Goal: Information Seeking & Learning: Learn about a topic

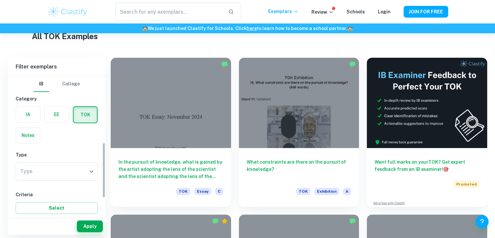
scroll to position [165, 0]
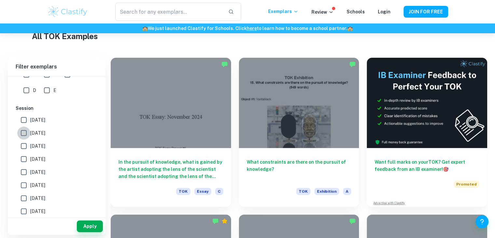
click at [21, 133] on input "[DATE]" at bounding box center [23, 132] width 13 height 13
checkbox input "true"
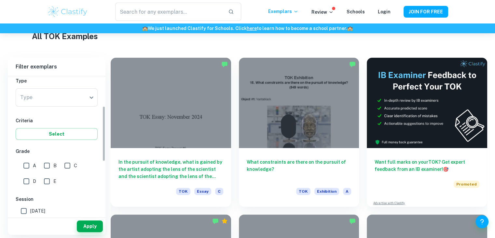
scroll to position [74, 0]
click at [66, 98] on body "We value your privacy We use cookies to enhance your browsing experience, serve…" at bounding box center [247, 22] width 495 height 238
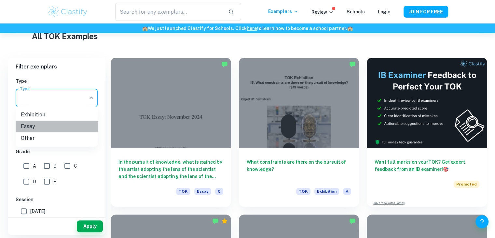
click at [53, 131] on li "Essay" at bounding box center [57, 126] width 82 height 12
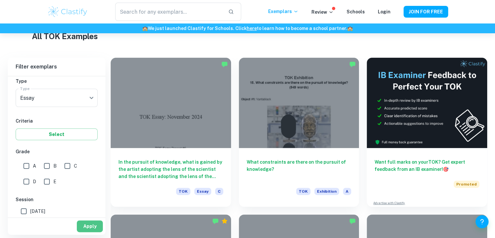
click at [82, 230] on button "Apply" at bounding box center [90, 226] width 26 height 12
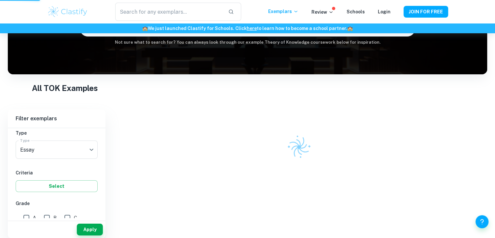
scroll to position [48, 0]
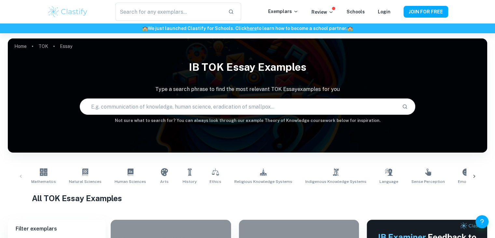
scroll to position [1, 0]
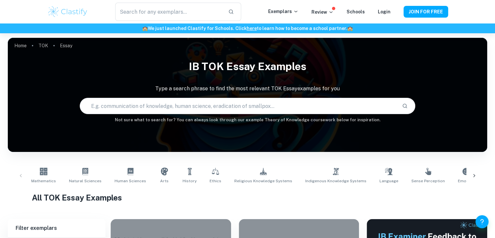
click at [185, 105] on input "text" at bounding box center [238, 106] width 317 height 18
type input "revered"
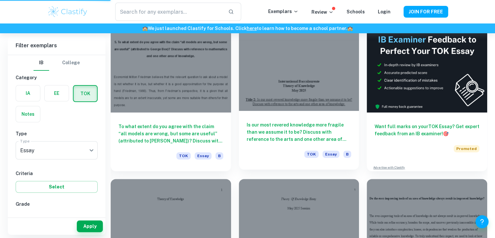
scroll to position [198, 0]
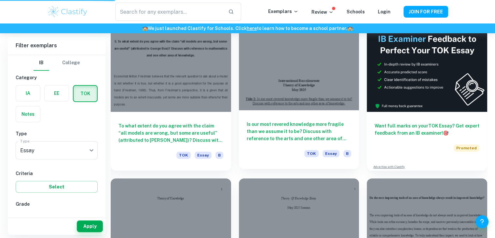
click at [286, 137] on h6 "Is our most revered knowledge more fragile than we assume it to be? Discuss wit…" at bounding box center [299, 130] width 105 height 21
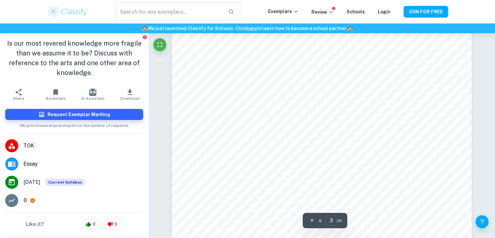
scroll to position [908, 0]
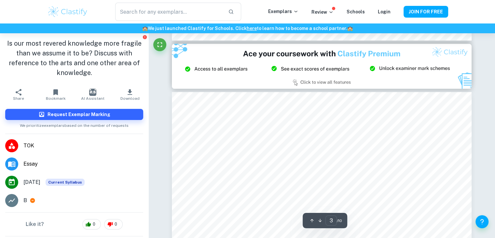
type input "2"
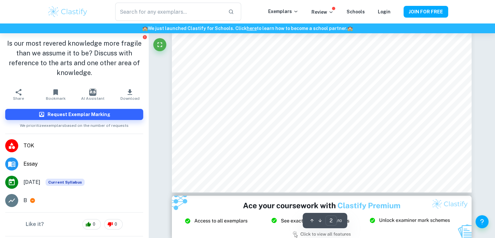
scroll to position [676, 0]
